Goal: Task Accomplishment & Management: Use online tool/utility

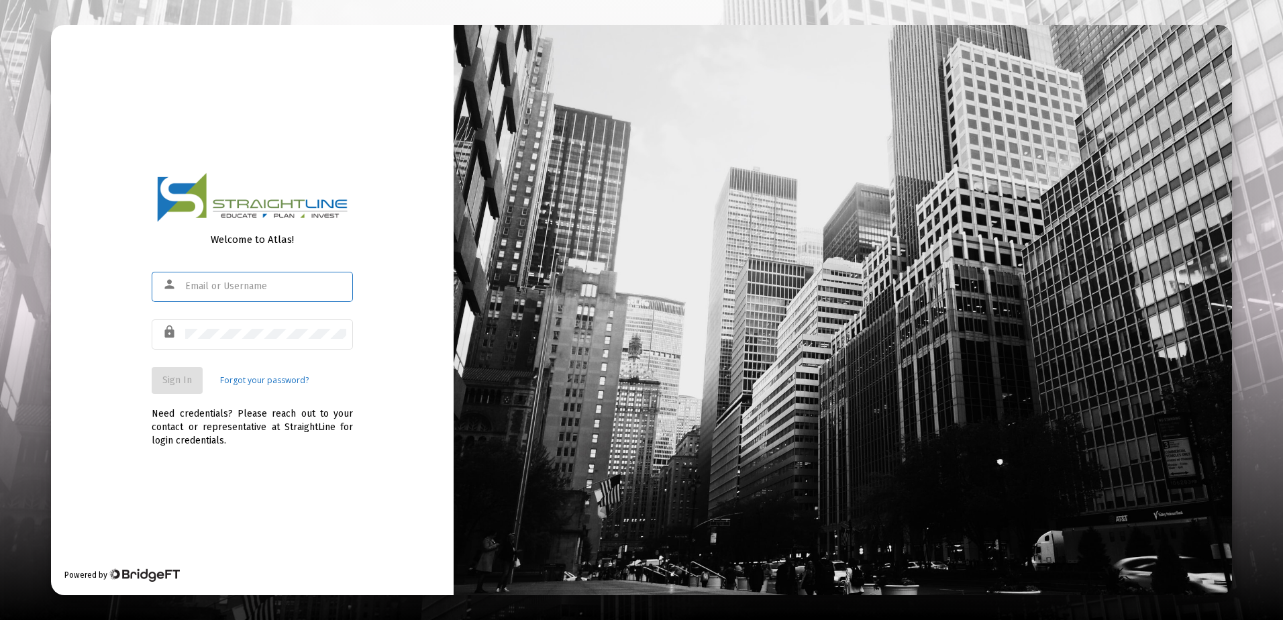
click at [286, 282] on input "text" at bounding box center [265, 286] width 161 height 11
type input "rrickey@straightline.com"
click at [191, 384] on span "Sign In" at bounding box center [177, 379] width 30 height 11
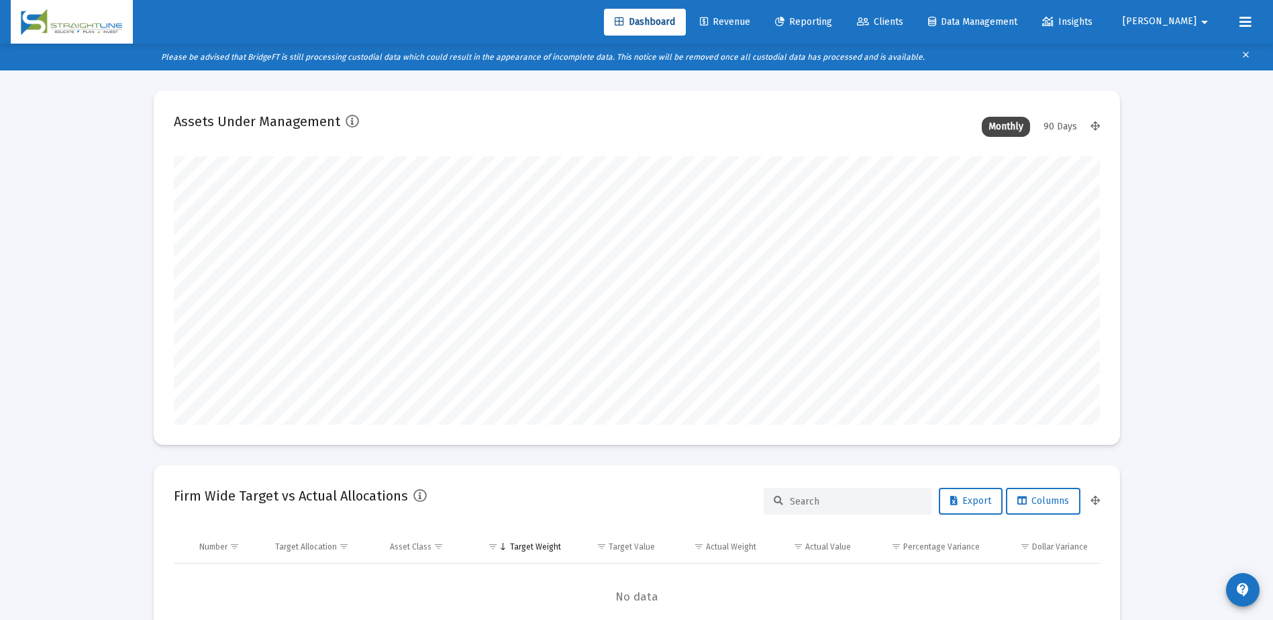
scroll to position [268, 498]
type input "2025-10-09"
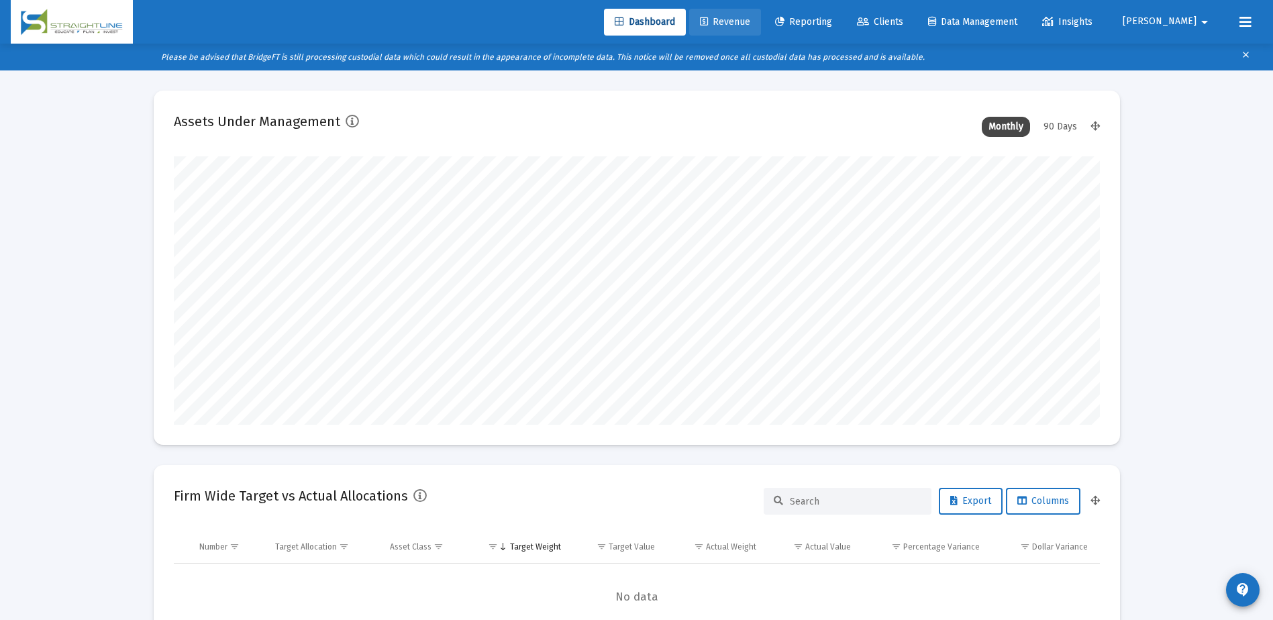
click at [750, 25] on span "Revenue" at bounding box center [725, 21] width 50 height 11
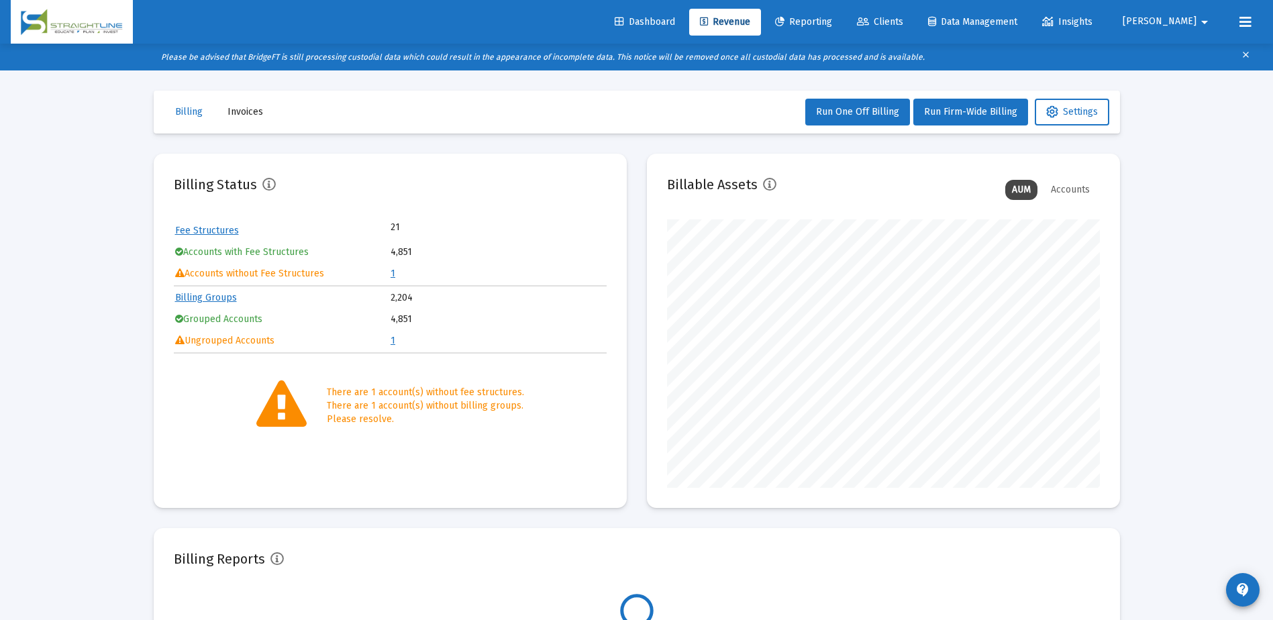
scroll to position [268, 433]
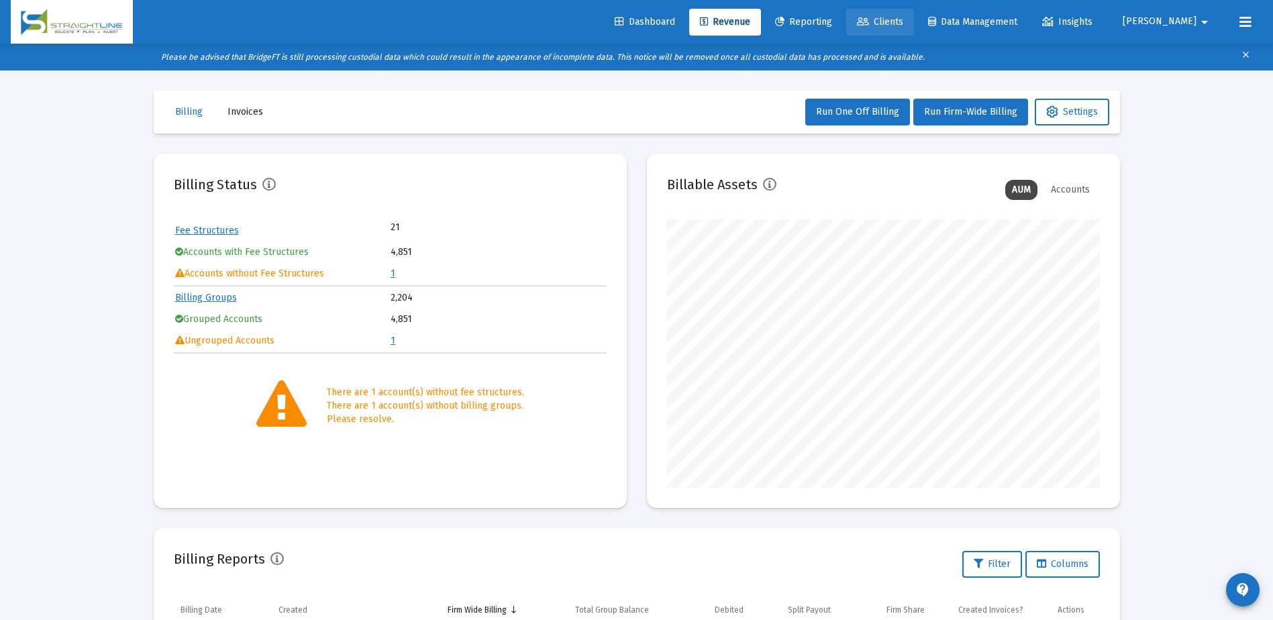
click at [903, 19] on span "Clients" at bounding box center [880, 21] width 46 height 11
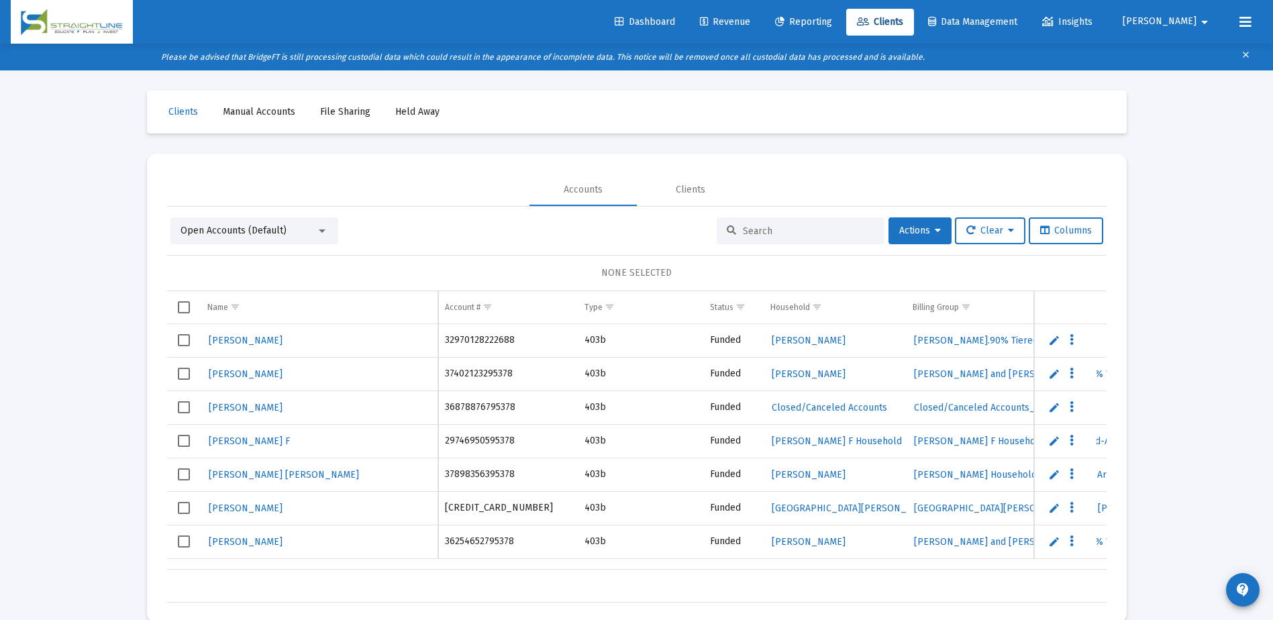
click at [832, 26] on span "Reporting" at bounding box center [803, 21] width 57 height 11
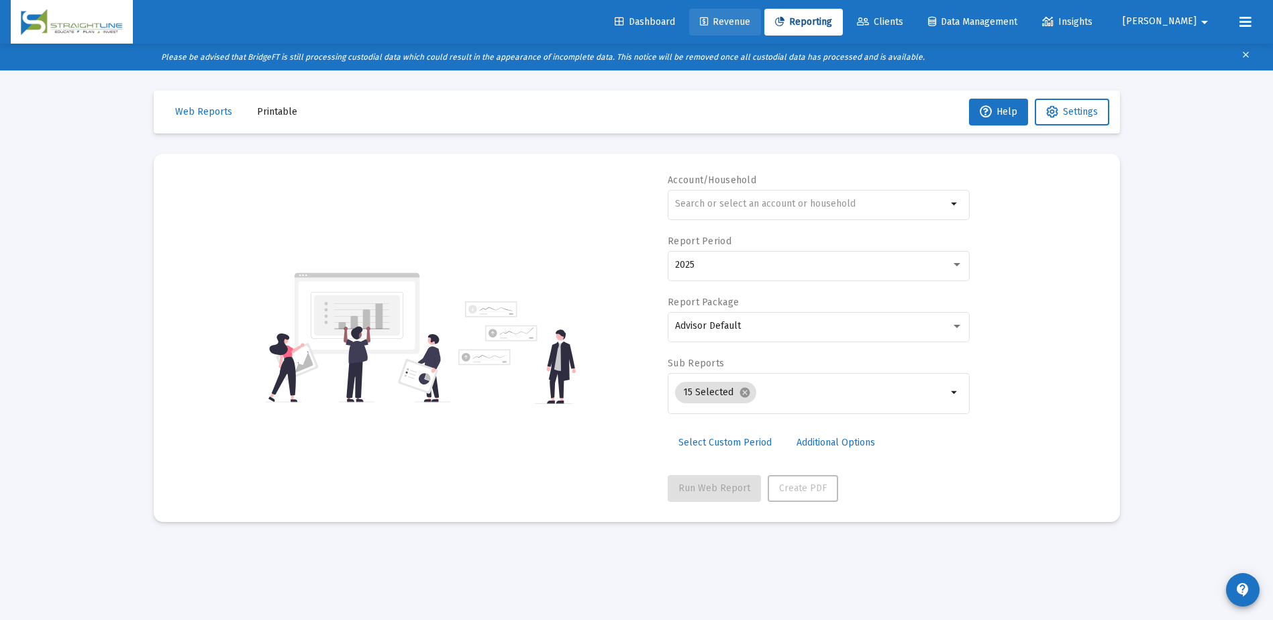
click at [761, 24] on link "Revenue" at bounding box center [725, 22] width 72 height 27
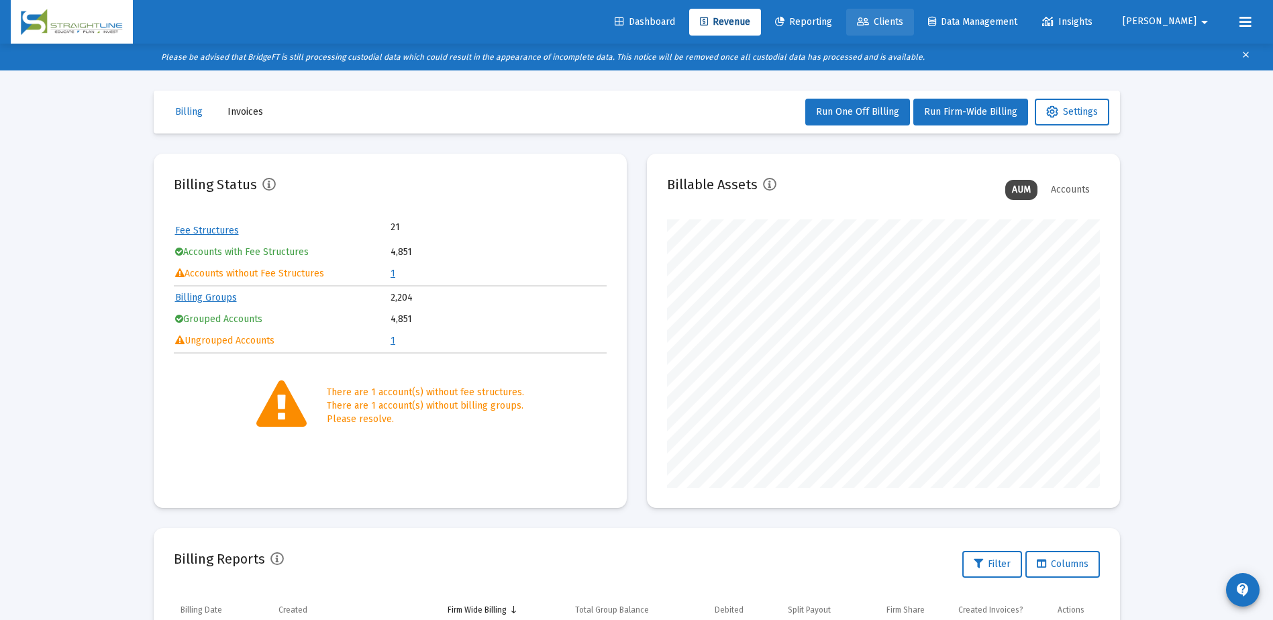
click at [903, 21] on span "Clients" at bounding box center [880, 21] width 46 height 11
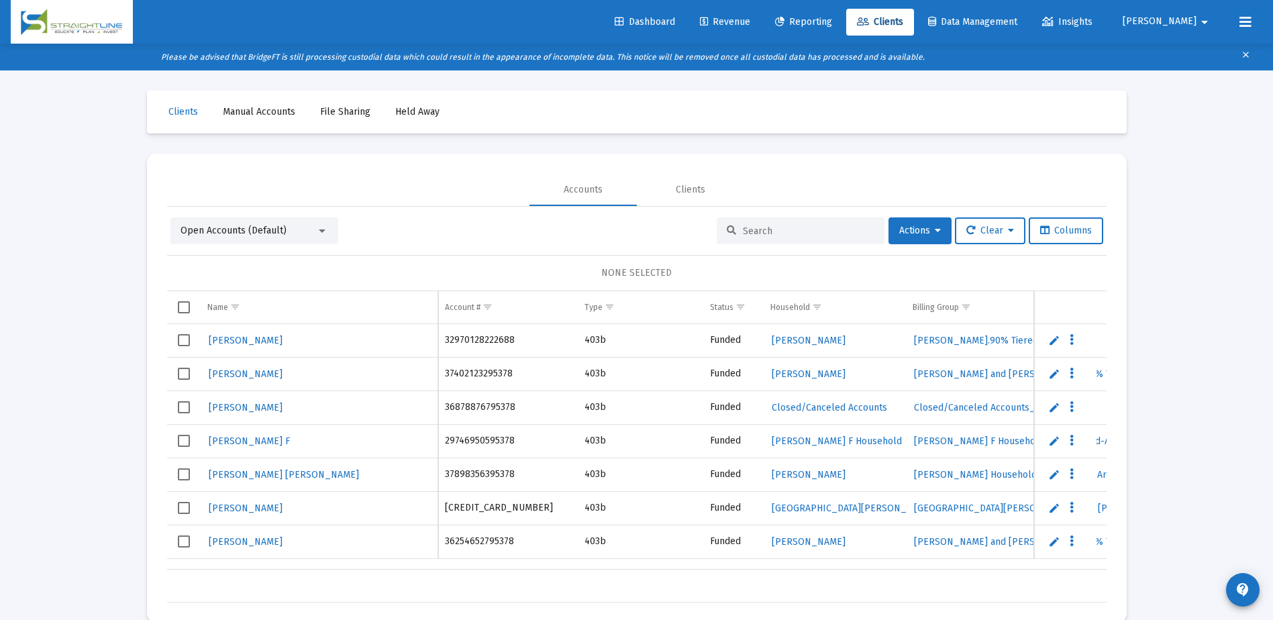
click at [686, 29] on link "Dashboard" at bounding box center [645, 22] width 82 height 27
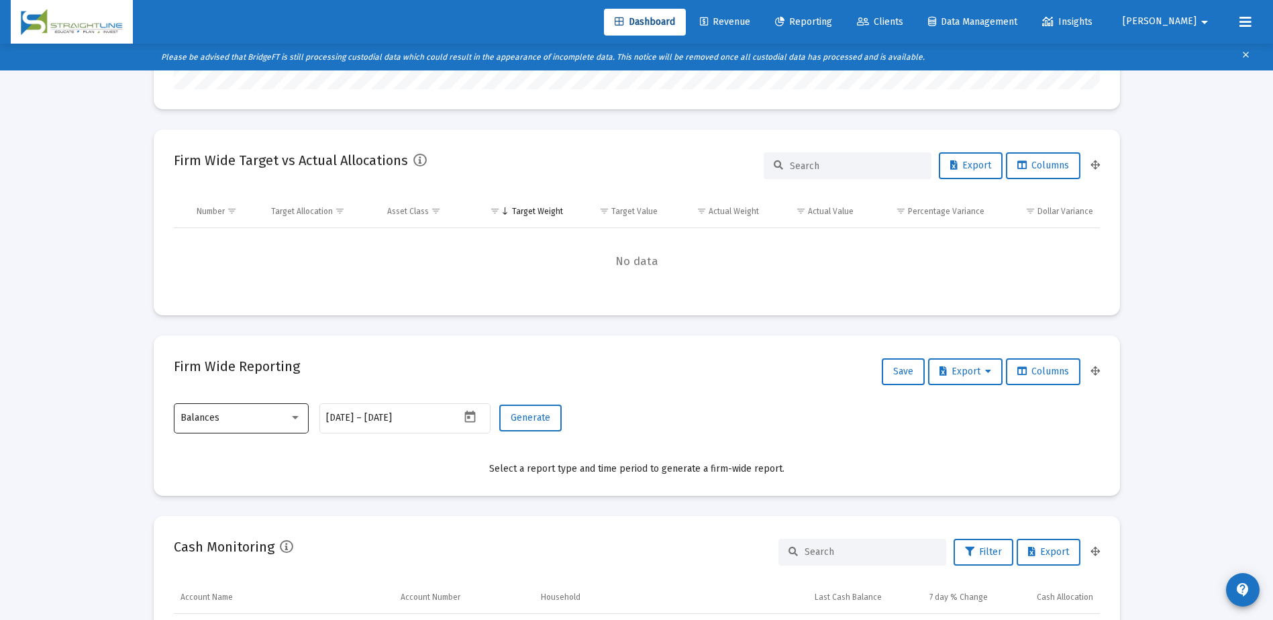
click at [265, 426] on div "Balances" at bounding box center [240, 417] width 121 height 33
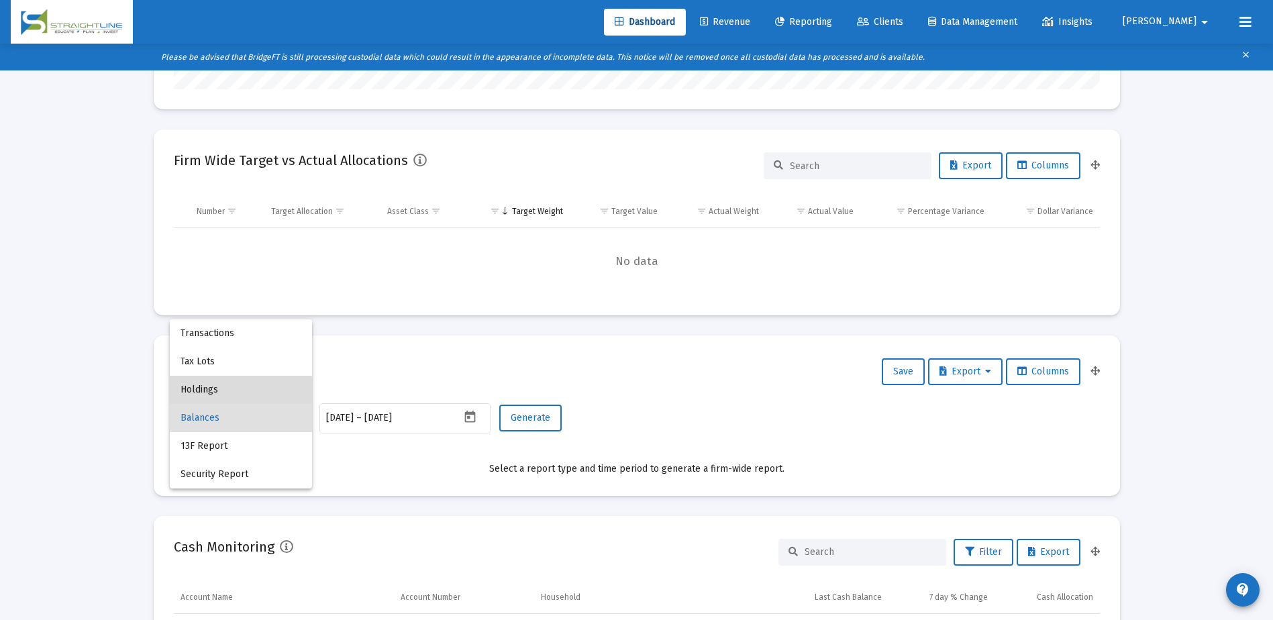
click at [217, 396] on span "Holdings" at bounding box center [240, 390] width 121 height 28
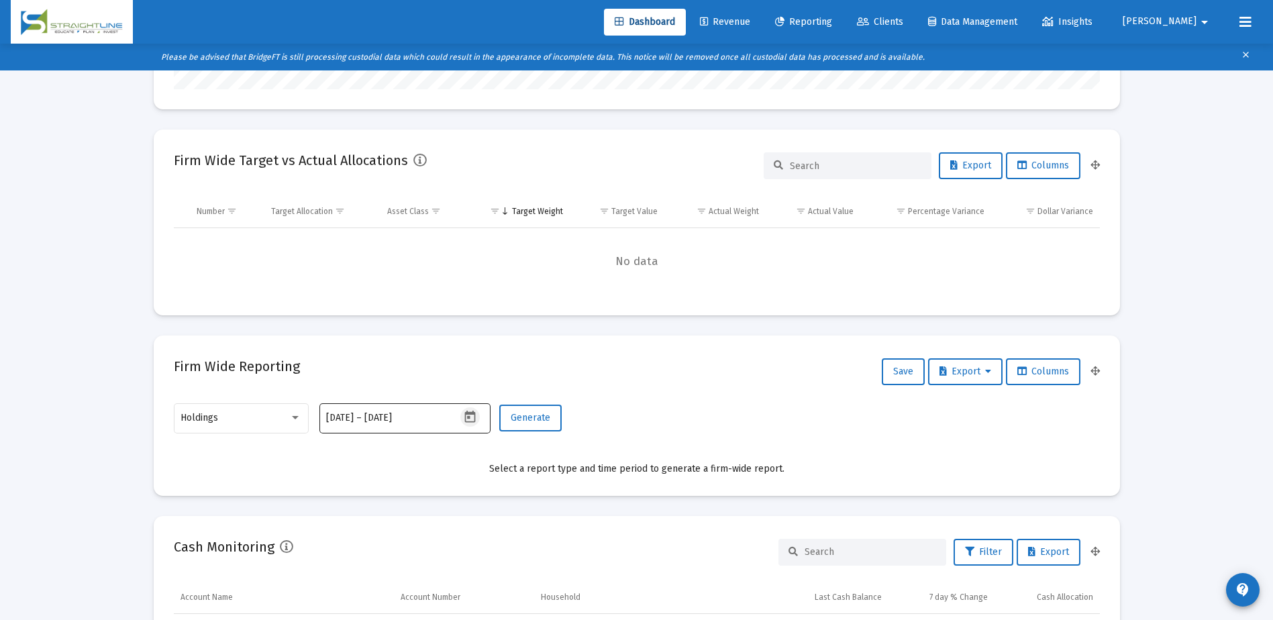
click at [470, 419] on icon "Open calendar" at bounding box center [470, 417] width 14 height 14
click at [470, 201] on button "Previous month" at bounding box center [467, 191] width 27 height 27
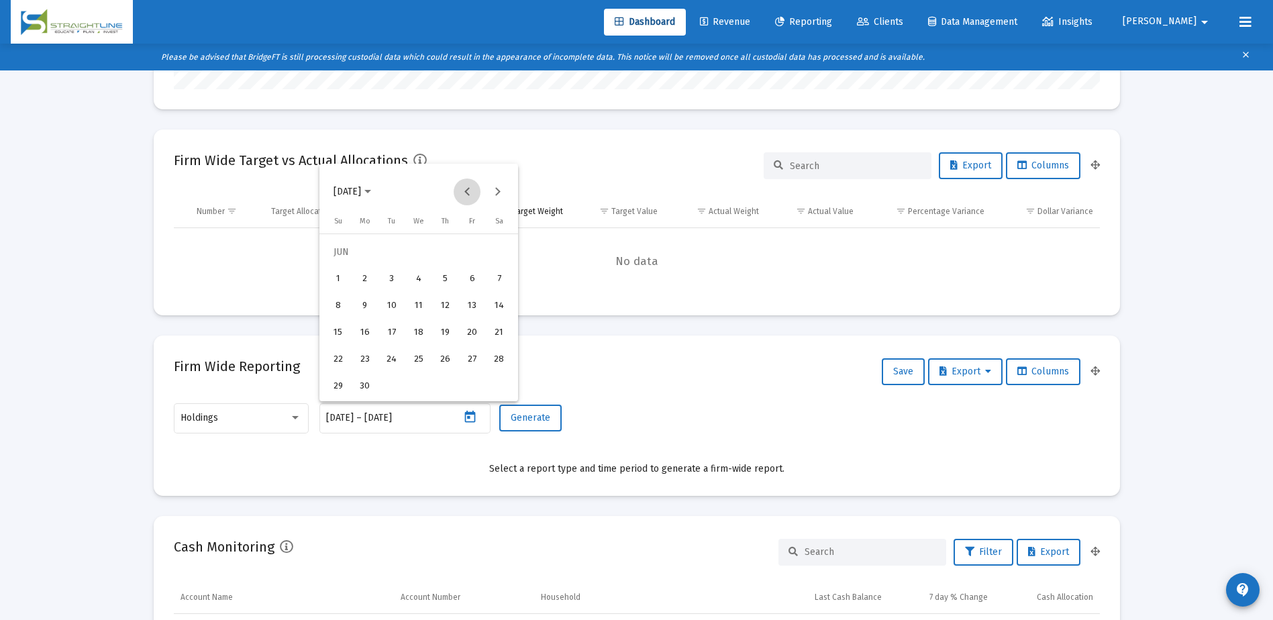
click at [470, 201] on button "Previous month" at bounding box center [467, 191] width 27 height 27
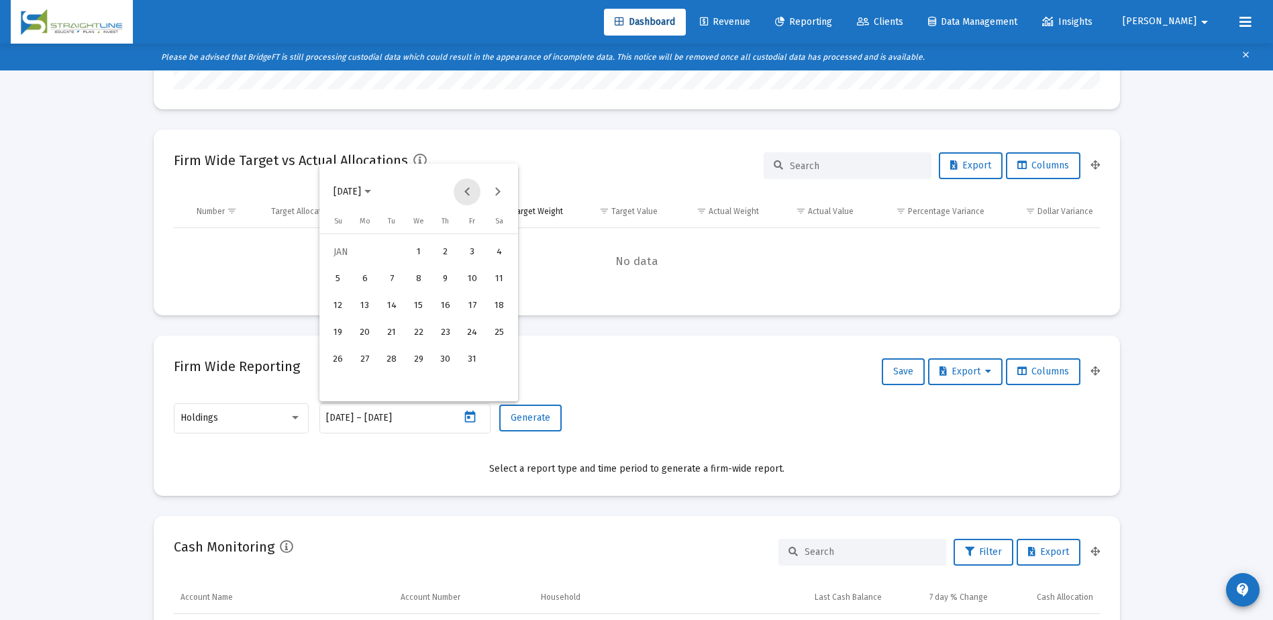
click at [470, 201] on button "Previous month" at bounding box center [467, 191] width 27 height 27
click at [394, 382] on div "31" at bounding box center [392, 386] width 24 height 24
type input "2024-12-31"
click at [465, 416] on div at bounding box center [636, 310] width 1273 height 620
click at [465, 416] on icon "Open calendar" at bounding box center [470, 417] width 11 height 12
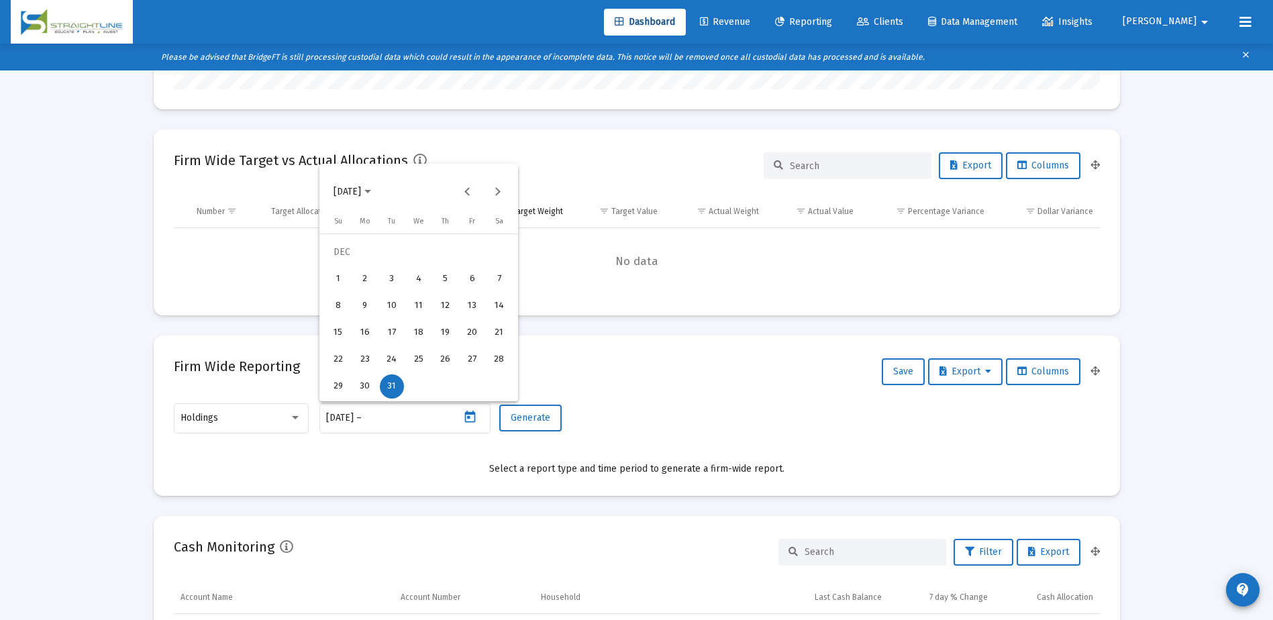
click at [394, 394] on div "31" at bounding box center [392, 386] width 24 height 24
type input "2024-12-31"
click at [524, 421] on span "Generate" at bounding box center [531, 417] width 40 height 11
